Goal: Task Accomplishment & Management: Manage account settings

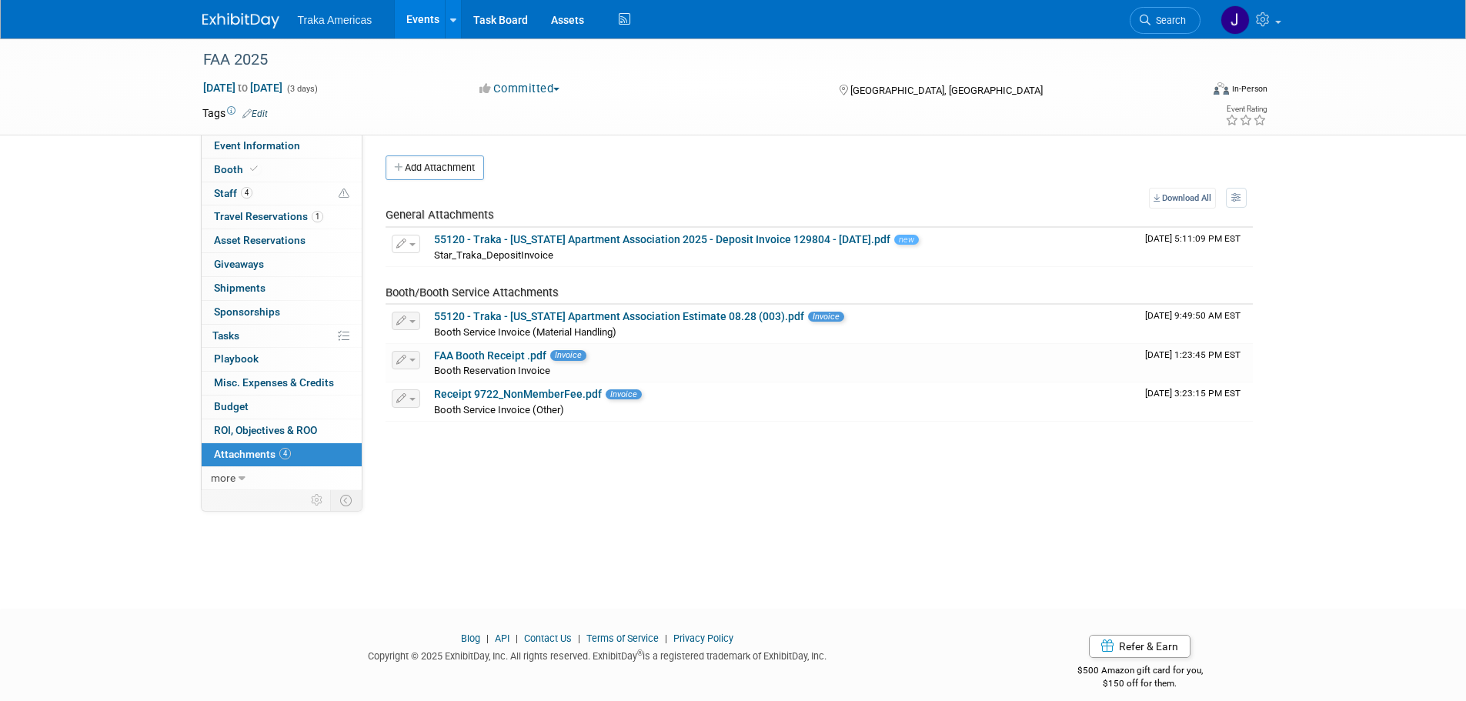
click at [242, 22] on img at bounding box center [240, 20] width 77 height 15
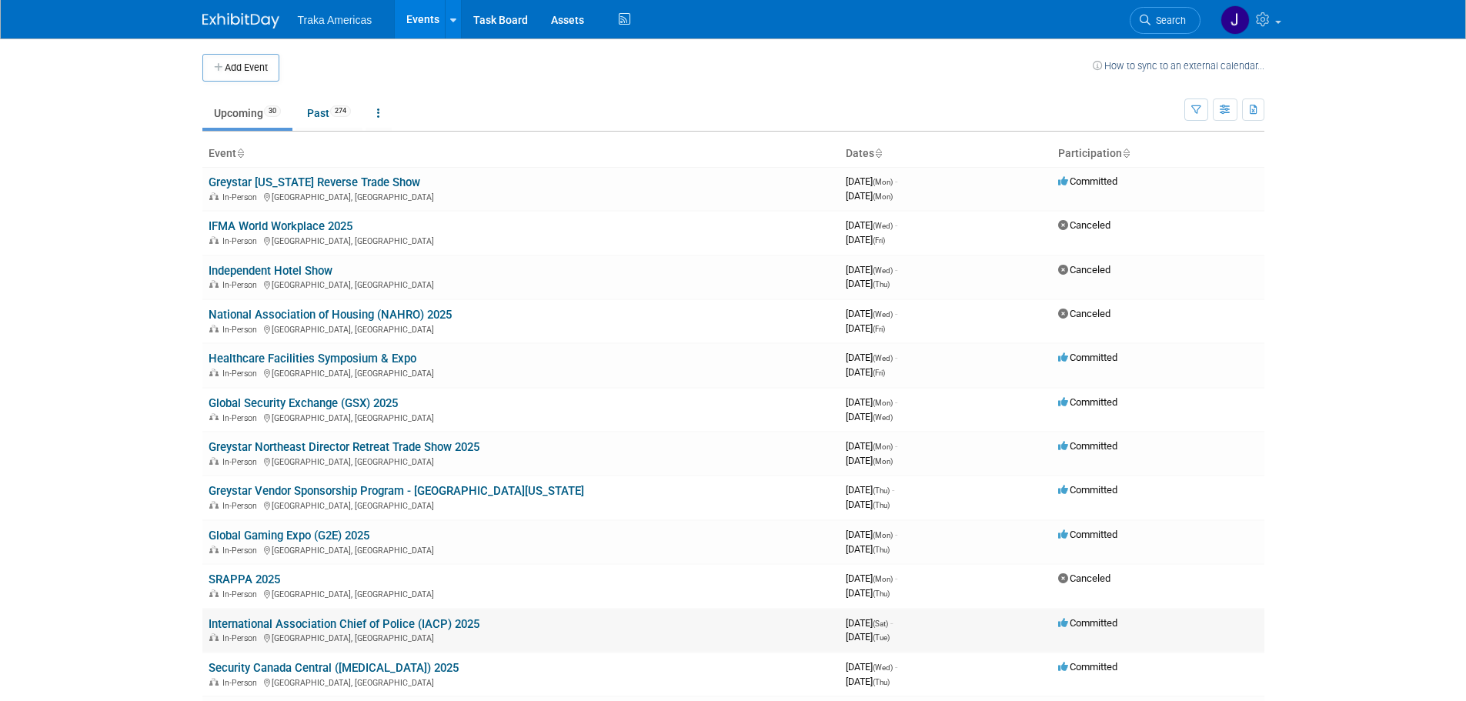
click at [417, 618] on link "International Association Chief of Police (IACP) 2025" at bounding box center [343, 624] width 271 height 14
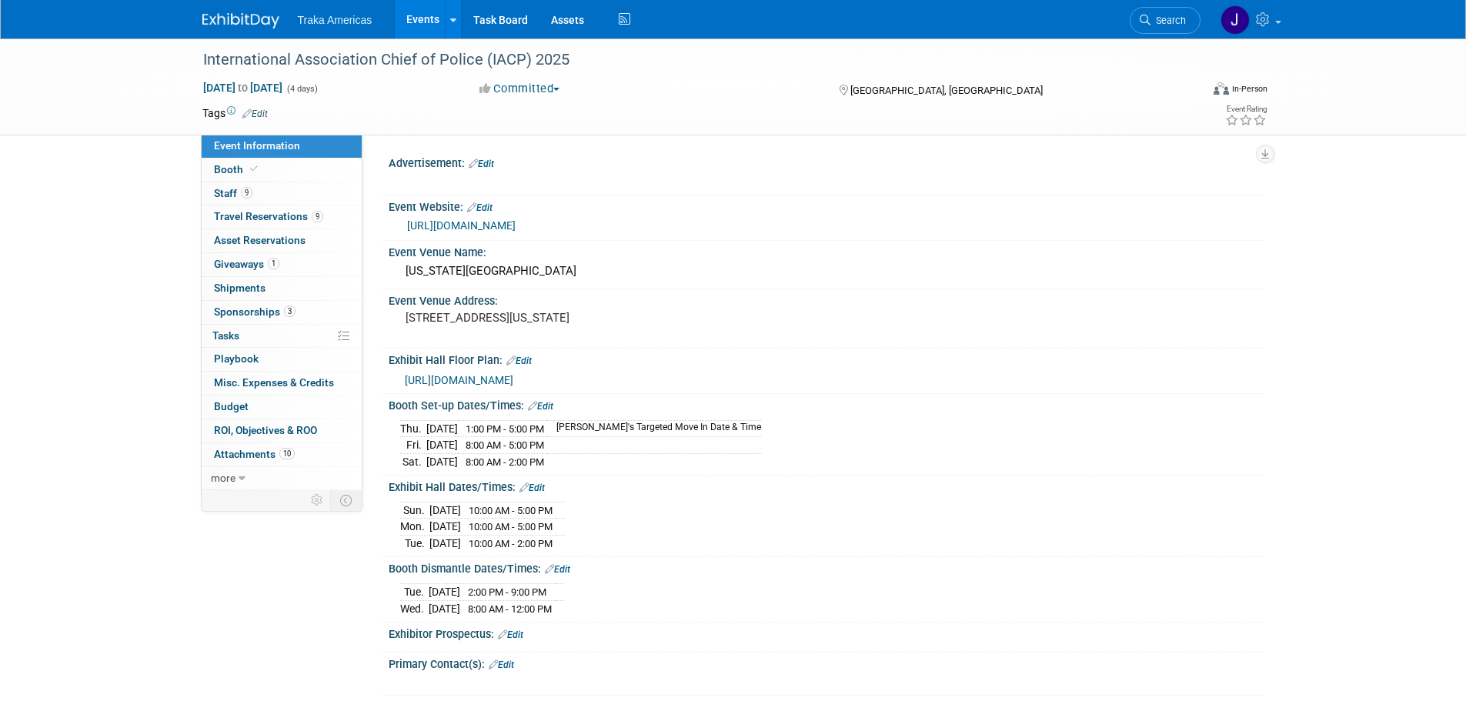
select select "National"
click at [277, 171] on link "Booth" at bounding box center [282, 169] width 160 height 23
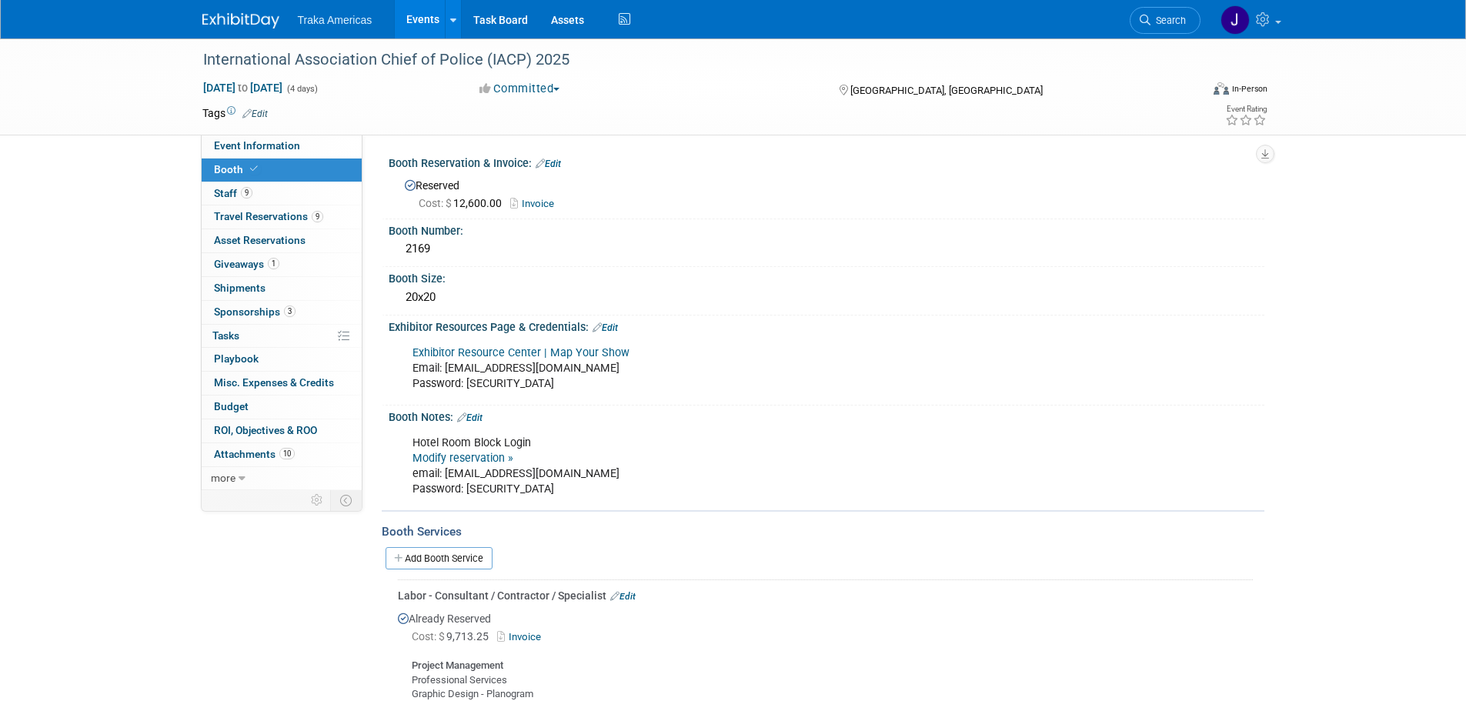
click at [487, 457] on link "Modify reservation »" at bounding box center [462, 458] width 101 height 13
drag, startPoint x: 502, startPoint y: 484, endPoint x: 464, endPoint y: 487, distance: 37.8
click at [464, 487] on div "Hotel Room Block Login Modify reservation » email: jsaenz@trakausa.com Password…" at bounding box center [748, 466] width 693 height 77
click at [542, 492] on div "Hotel Room Block Login Modify reservation » email: jsaenz@trakausa.com Password…" at bounding box center [748, 466] width 693 height 77
drag, startPoint x: 532, startPoint y: 489, endPoint x: 466, endPoint y: 494, distance: 65.6
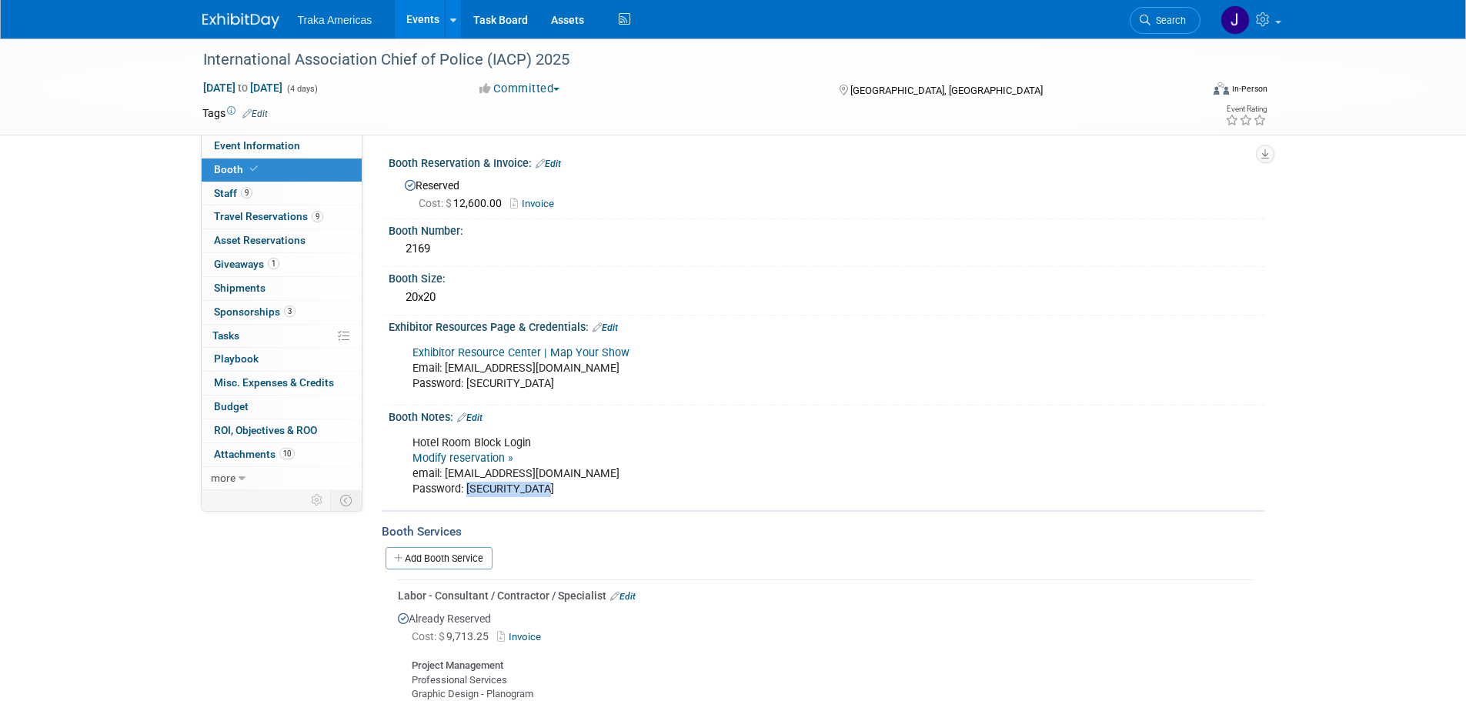
click at [466, 494] on div "Hotel Room Block Login Modify reservation » email: jsaenz@trakausa.com Password…" at bounding box center [748, 466] width 693 height 77
click at [295, 224] on link "9 Travel Reservations 9" at bounding box center [282, 216] width 160 height 23
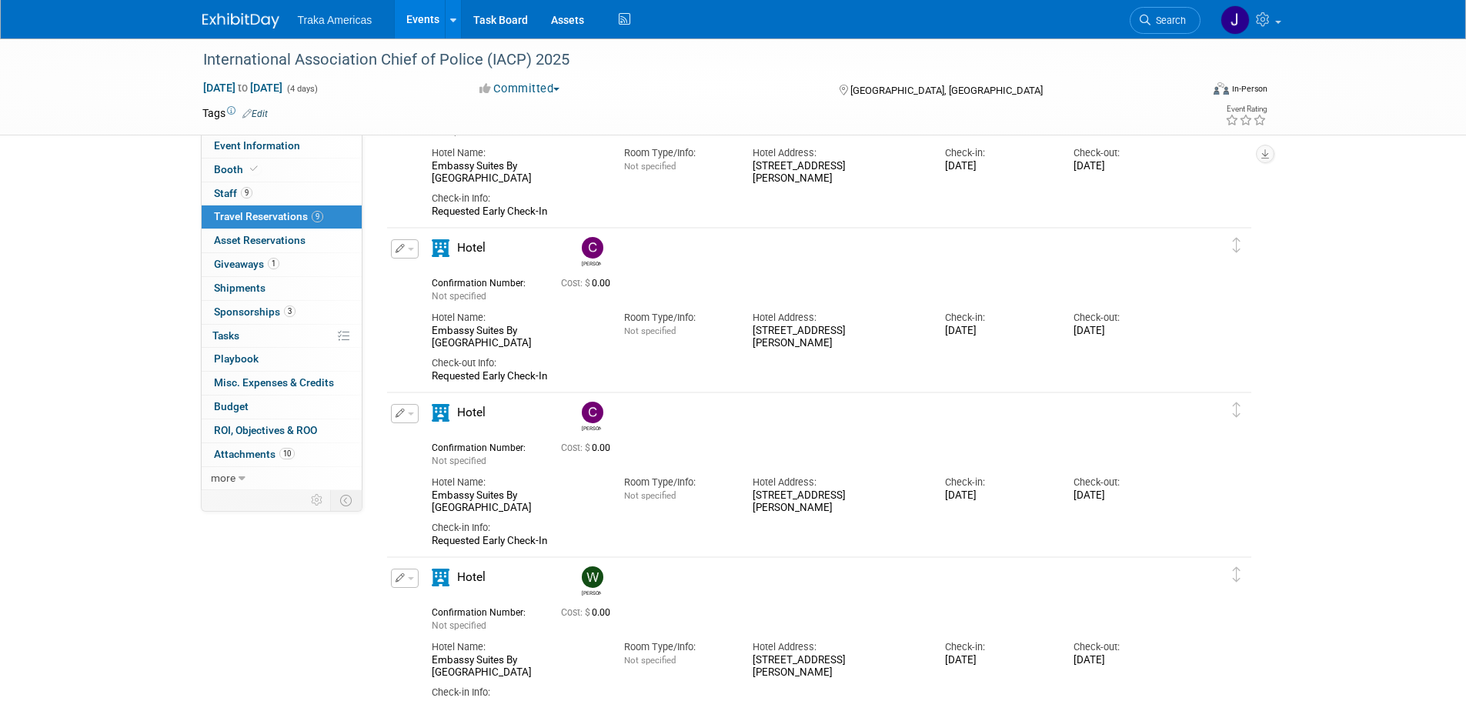
scroll to position [308, 0]
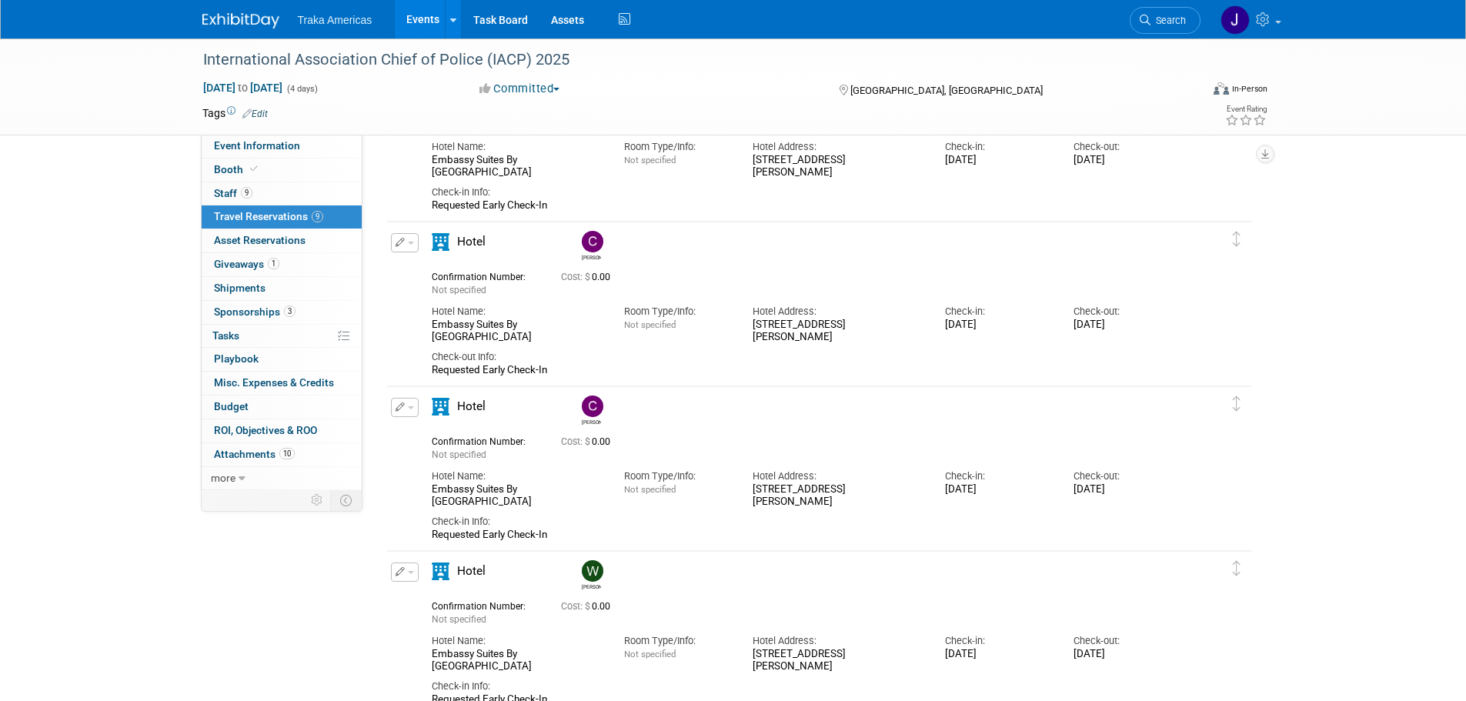
click at [411, 412] on button "button" at bounding box center [405, 407] width 28 height 19
click at [423, 430] on button "Edit Reservation" at bounding box center [457, 434] width 130 height 22
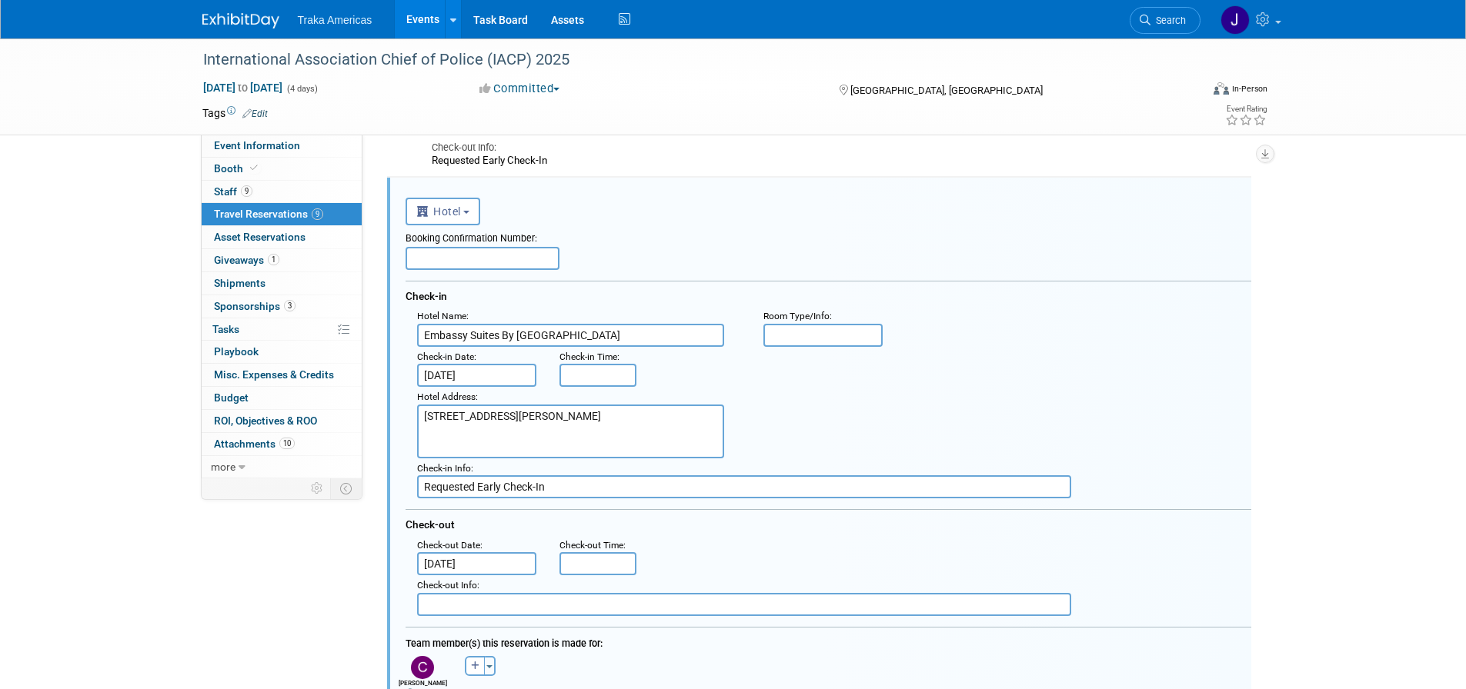
scroll to position [0, 0]
click at [480, 368] on input "Oct 18, 2025" at bounding box center [477, 371] width 120 height 23
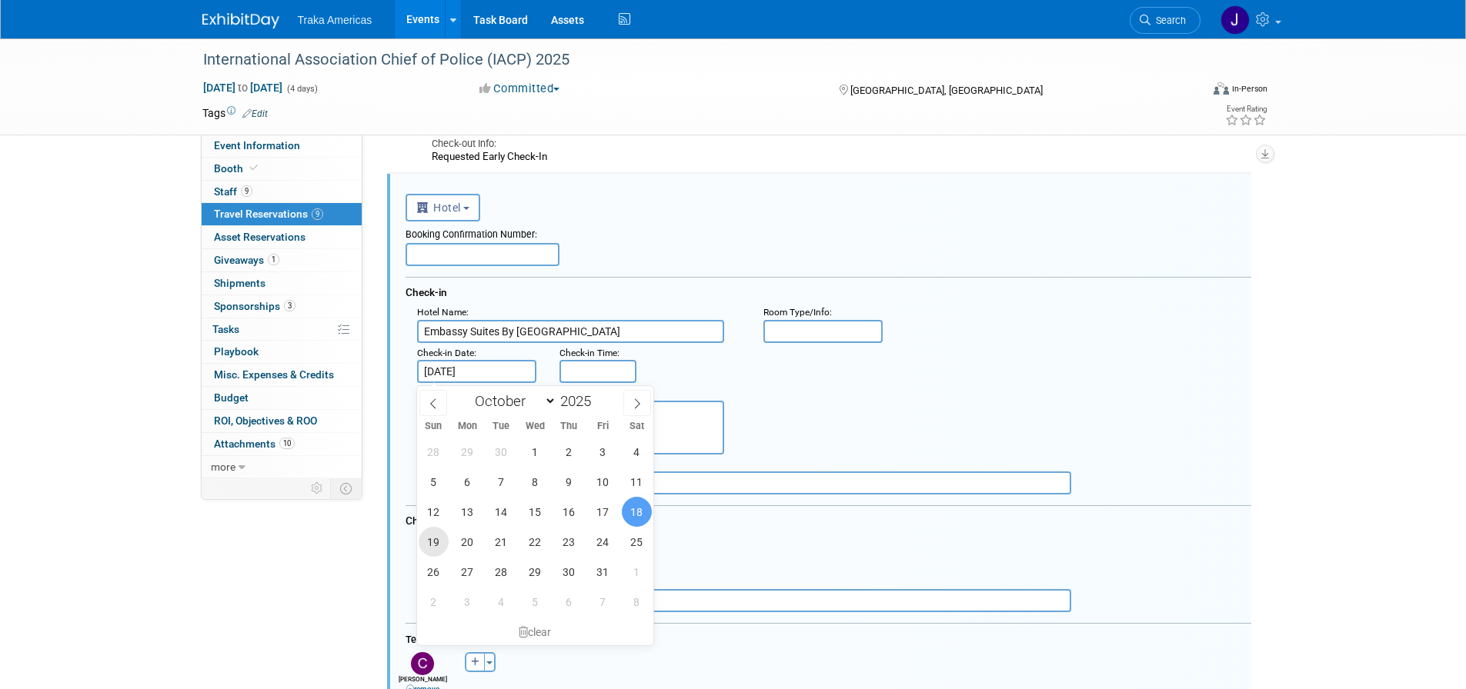
click at [433, 548] on span "19" at bounding box center [434, 542] width 30 height 30
type input "Oct 19, 2025"
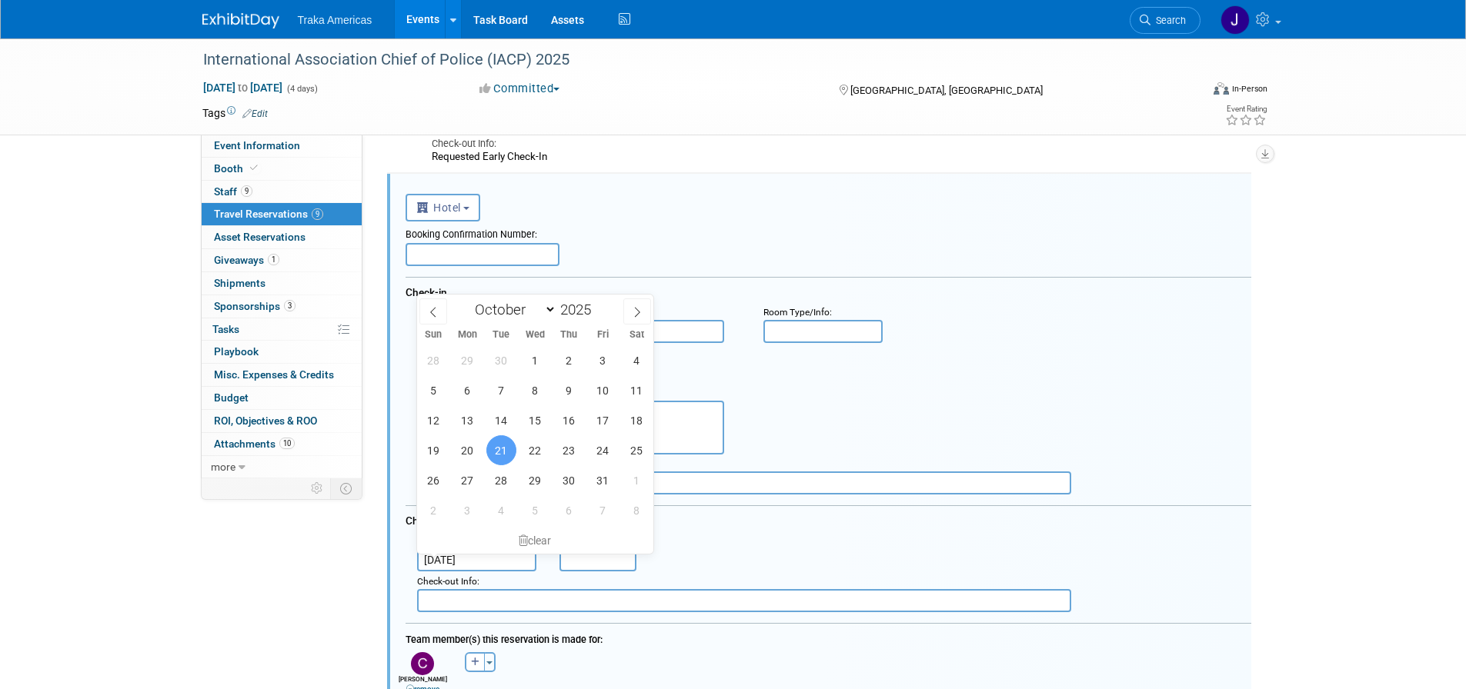
click at [484, 555] on input "Oct 21, 2025" at bounding box center [477, 560] width 120 height 23
click at [500, 446] on span "21" at bounding box center [501, 450] width 30 height 30
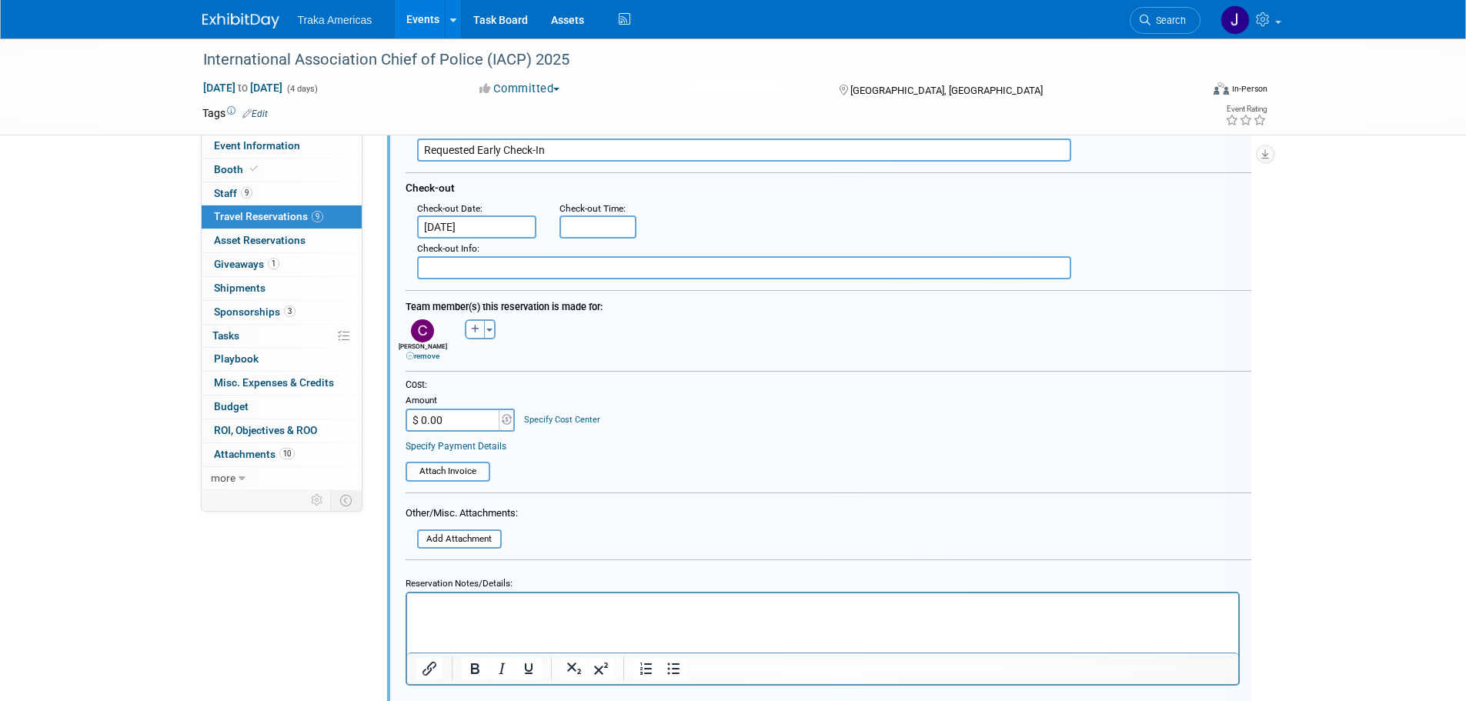
scroll to position [982, 0]
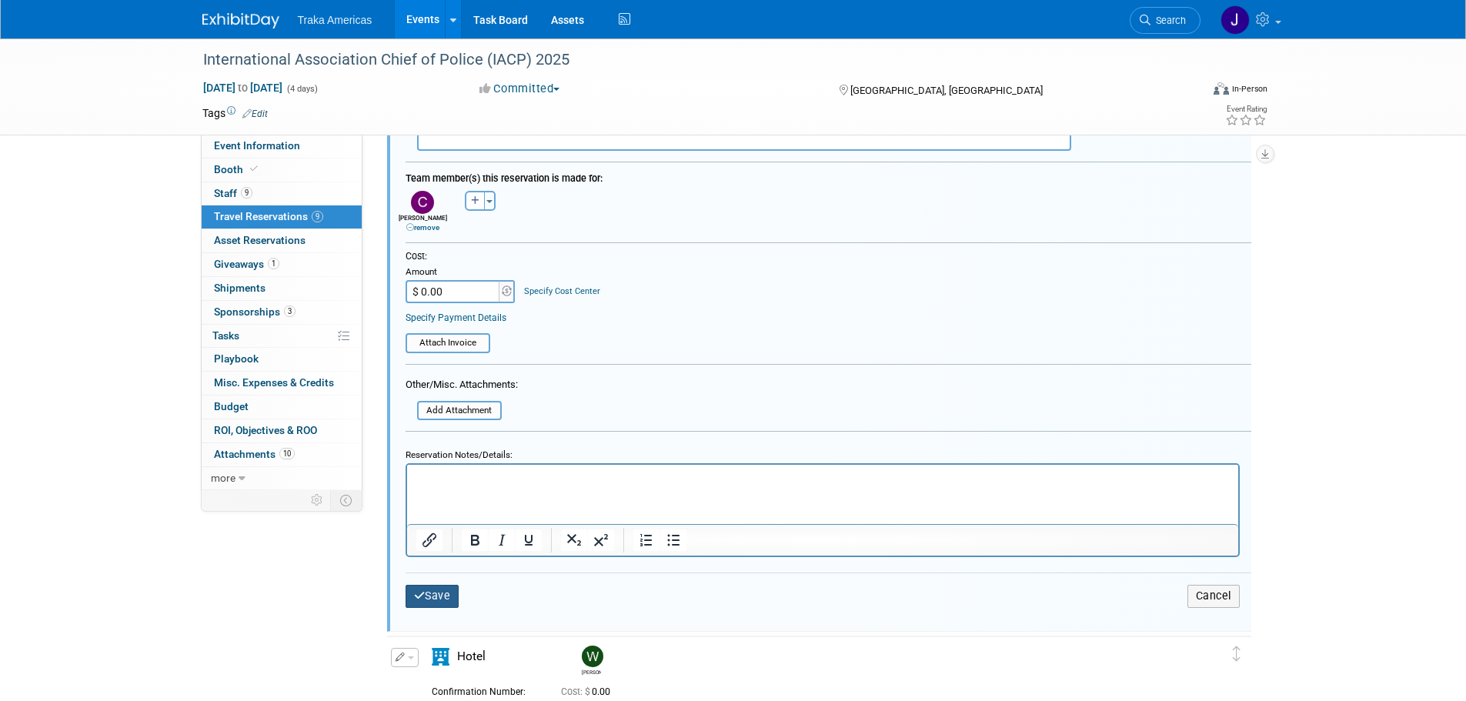
click at [433, 597] on button "Save" at bounding box center [432, 596] width 54 height 22
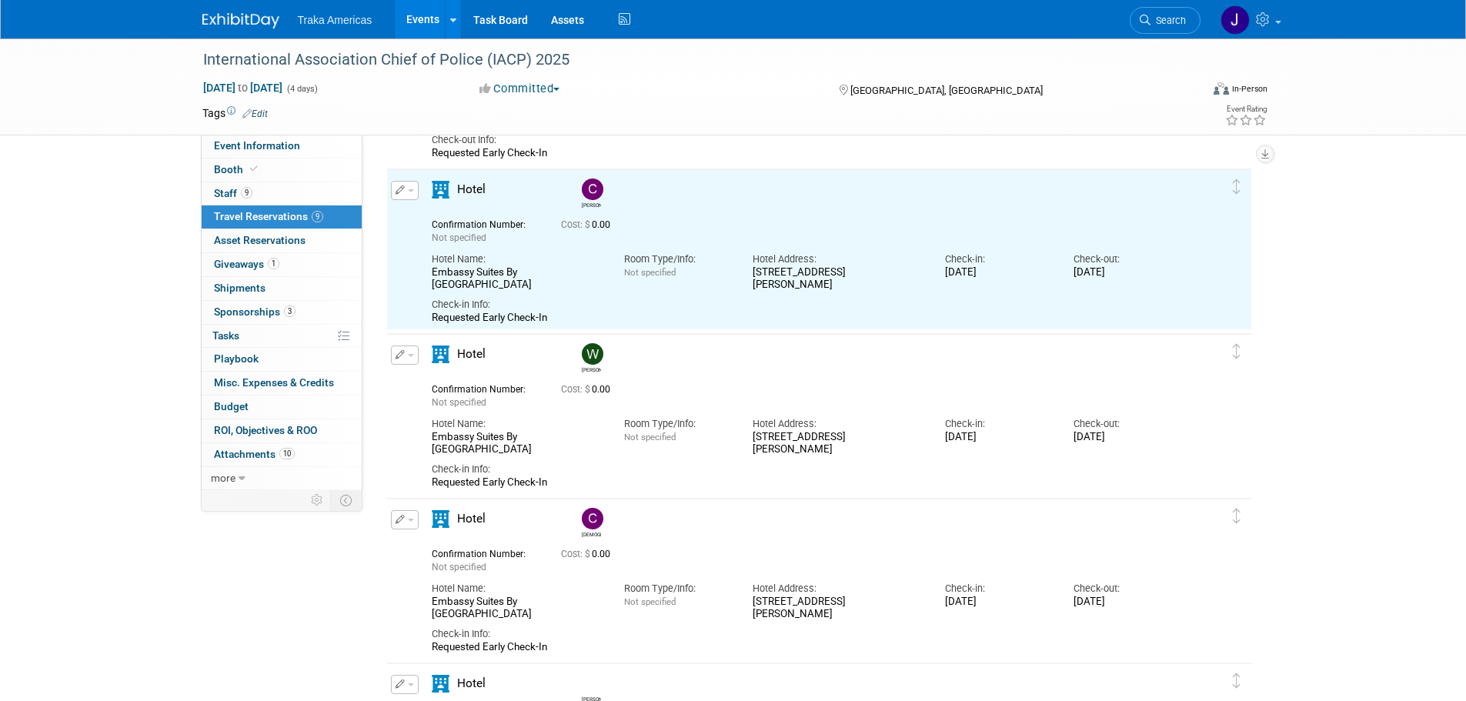
scroll to position [521, 0]
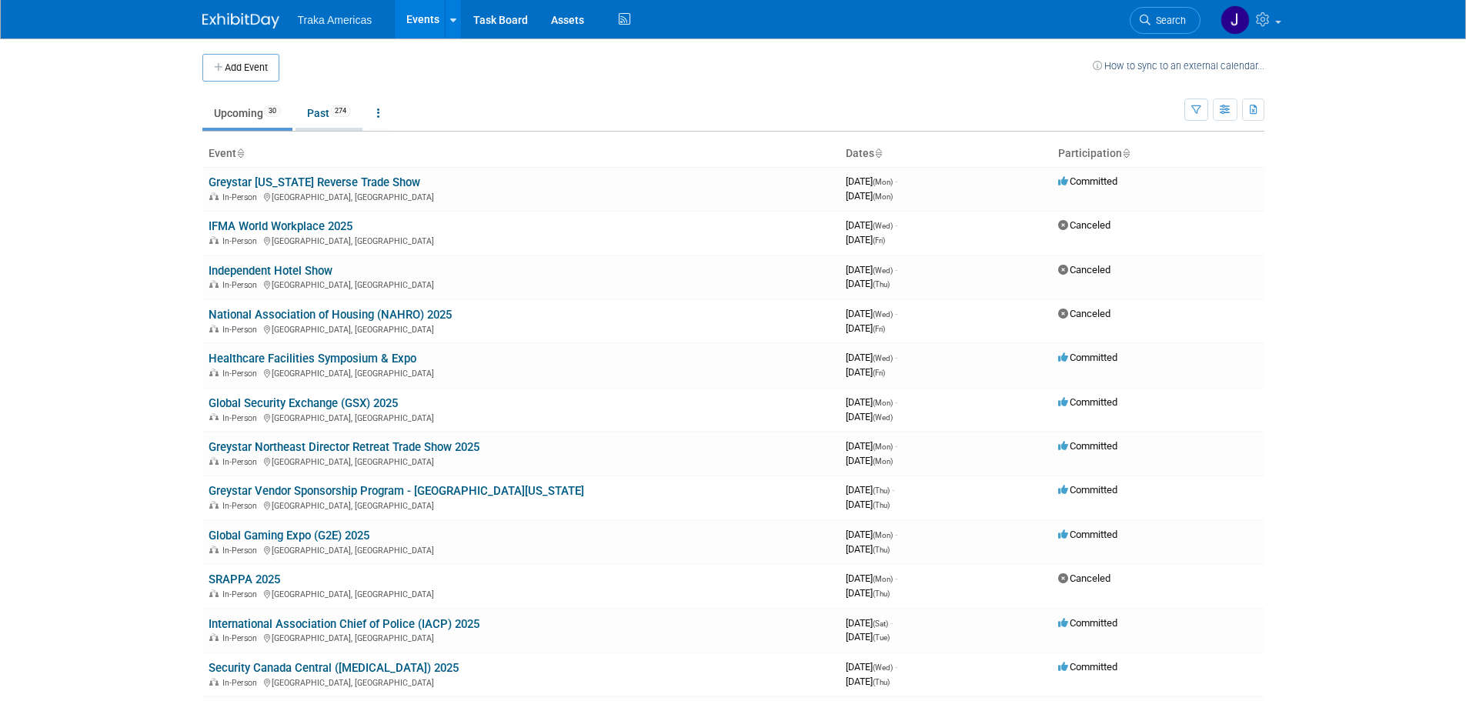
click at [335, 118] on link "Past 274" at bounding box center [328, 112] width 67 height 29
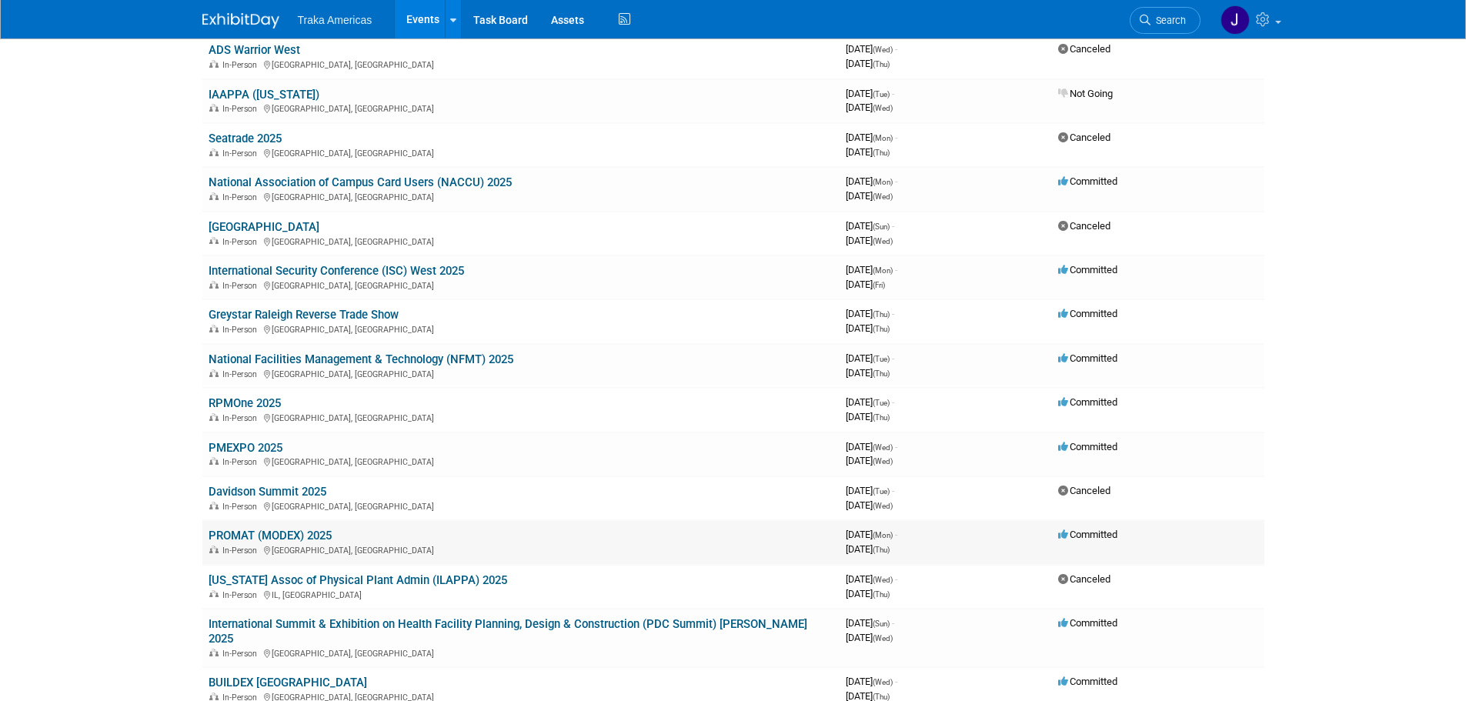
scroll to position [1616, 0]
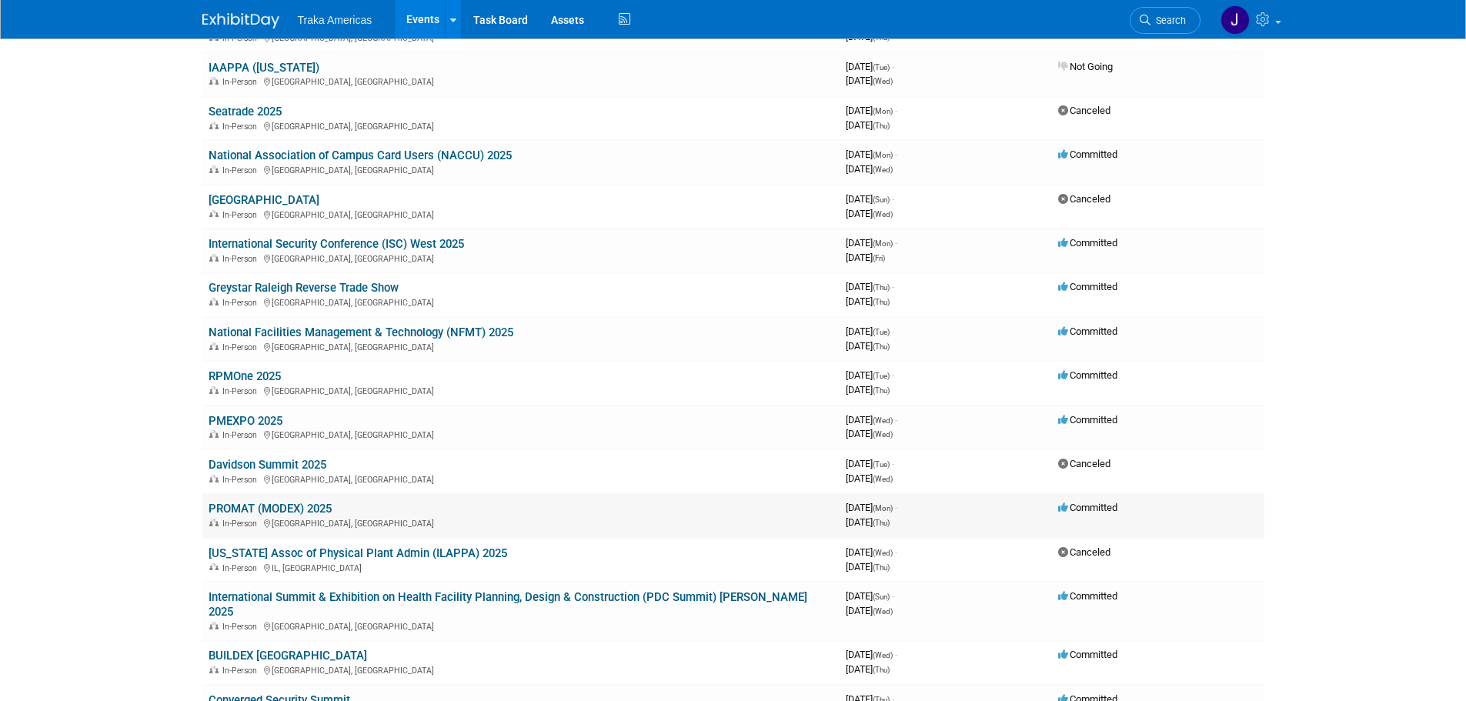
click at [299, 501] on td "PROMAT (MODEX) 2025 In-Person [GEOGRAPHIC_DATA], [GEOGRAPHIC_DATA]" at bounding box center [520, 515] width 637 height 44
click at [264, 510] on link "PROMAT (MODEX) 2025" at bounding box center [269, 509] width 123 height 14
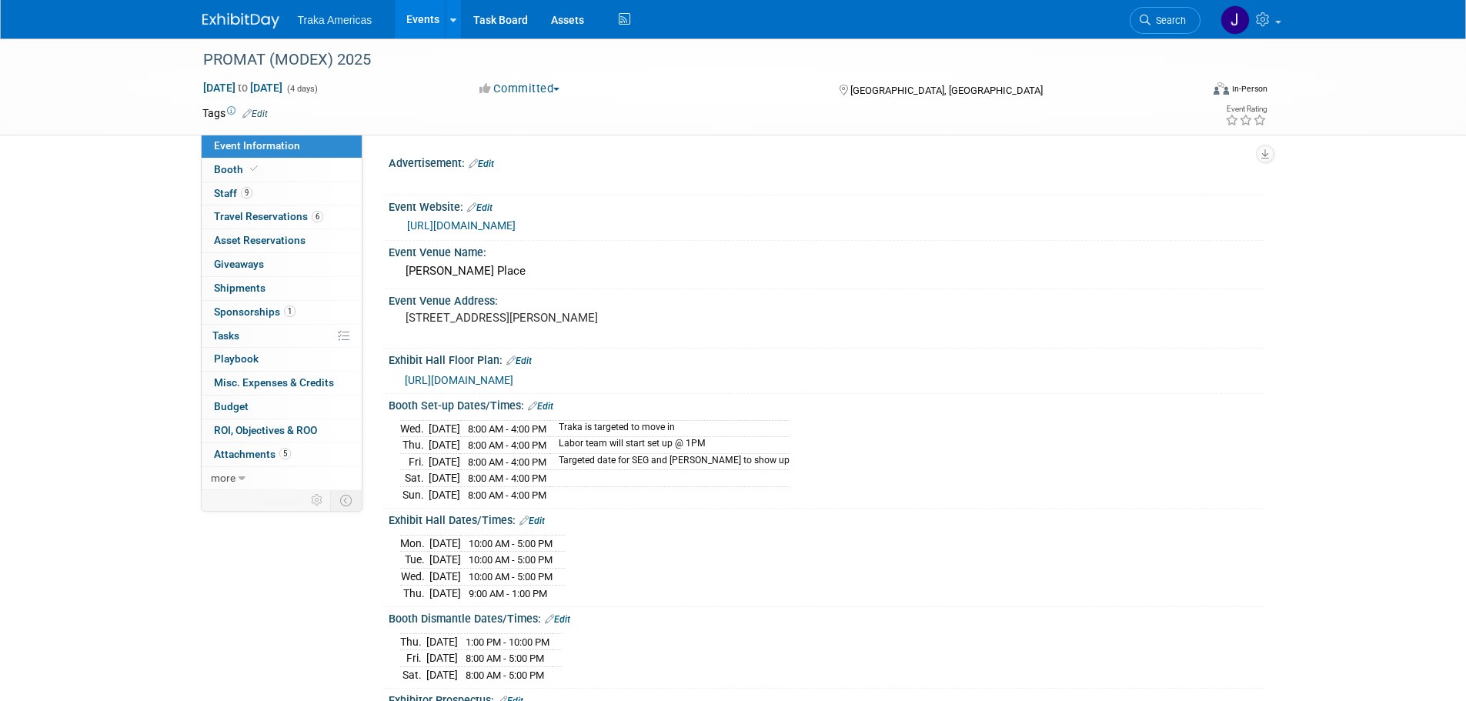
select select "National"
click at [282, 313] on span "Sponsorships 1" at bounding box center [255, 311] width 82 height 12
